Goal: Find specific page/section: Find specific page/section

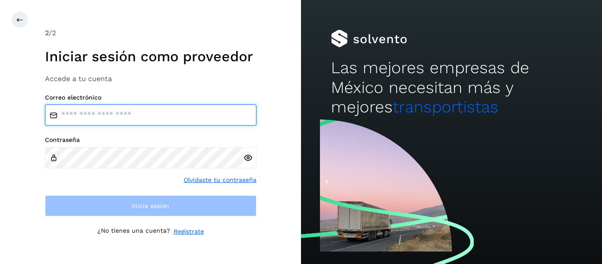
click at [106, 120] on input "email" at bounding box center [150, 114] width 211 height 21
type input "**********"
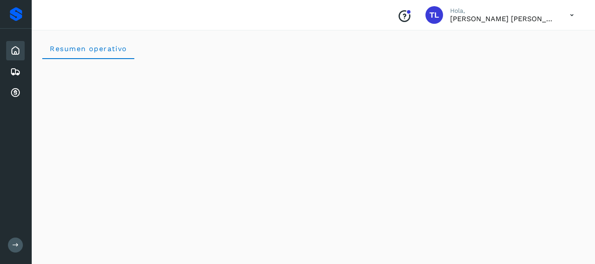
click at [18, 51] on icon at bounding box center [15, 50] width 11 height 11
click at [15, 53] on icon at bounding box center [15, 50] width 11 height 11
click at [19, 74] on icon at bounding box center [15, 71] width 11 height 11
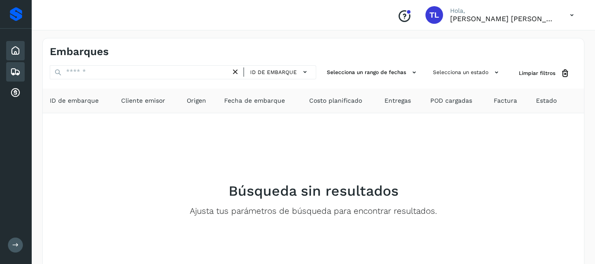
click at [15, 51] on icon at bounding box center [15, 50] width 11 height 11
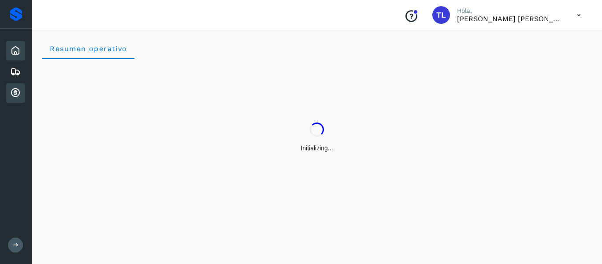
click at [16, 88] on icon at bounding box center [15, 93] width 11 height 11
